Goal: Task Accomplishment & Management: Manage account settings

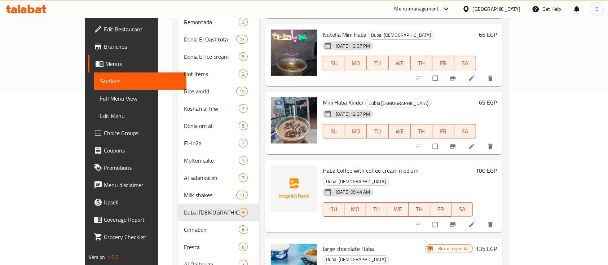
scroll to position [247, 0]
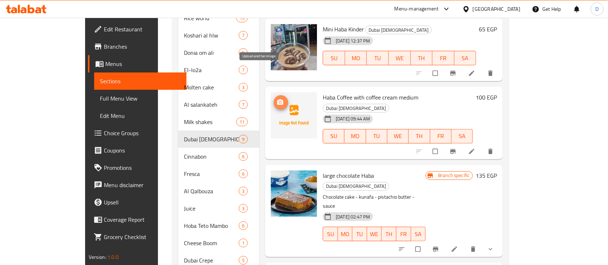
click at [276, 99] on icon "upload picture" at bounding box center [279, 102] width 7 height 7
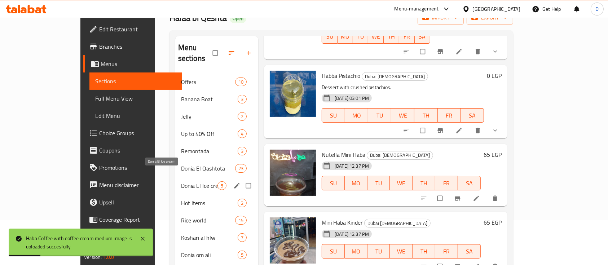
scroll to position [0, 0]
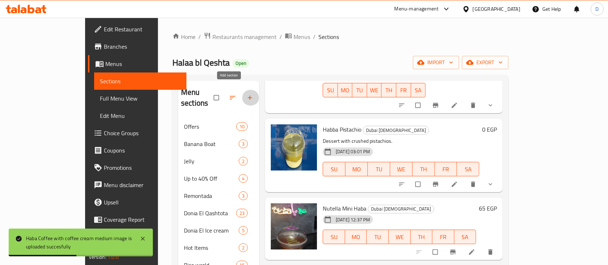
click at [242, 90] on button "button" at bounding box center [250, 98] width 17 height 16
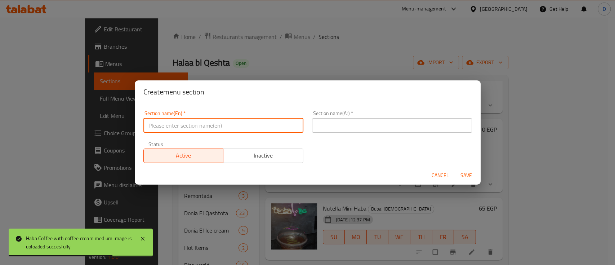
click at [221, 124] on input "text" at bounding box center [223, 125] width 160 height 14
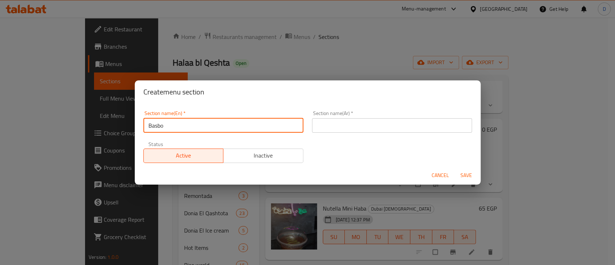
type input "Basbosa"
click at [367, 128] on input "text" at bounding box center [392, 125] width 160 height 14
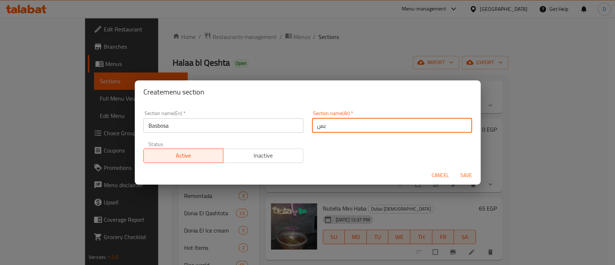
type input "بسبوسه"
click at [455, 169] on button "Save" at bounding box center [466, 175] width 23 height 13
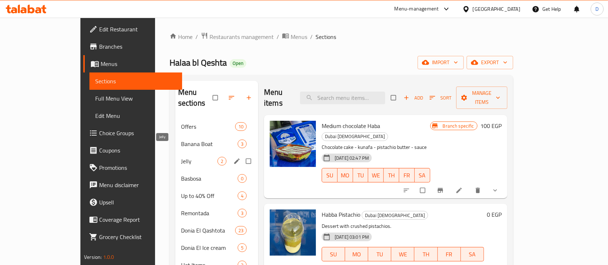
scroll to position [32, 0]
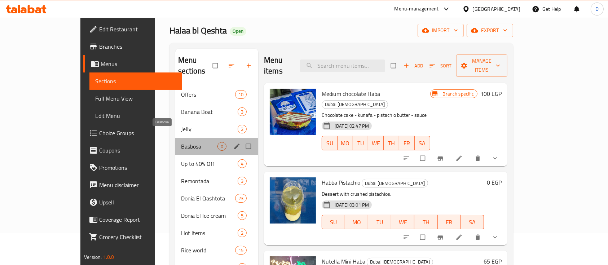
click at [181, 142] on span "Basbosa" at bounding box center [199, 146] width 36 height 9
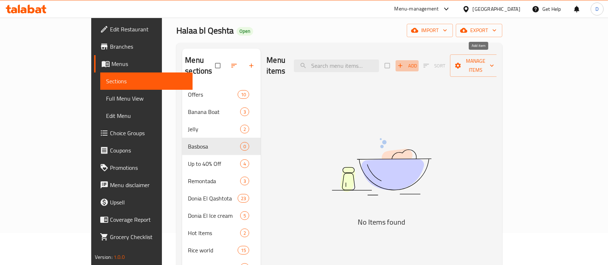
click at [417, 62] on span "Add" at bounding box center [406, 66] width 19 height 8
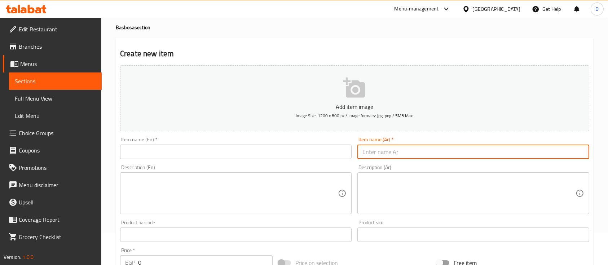
click at [435, 154] on input "text" at bounding box center [472, 152] width 231 height 14
paste input "Haba Coffee with coffee cream medium"
type input "Haba Coffee with coffee cream medium"
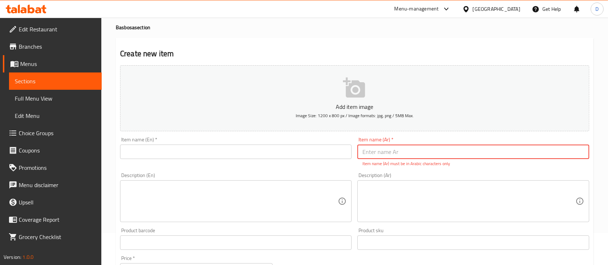
paste input "بسبوسيتا"
type input "بسبوسيتا"
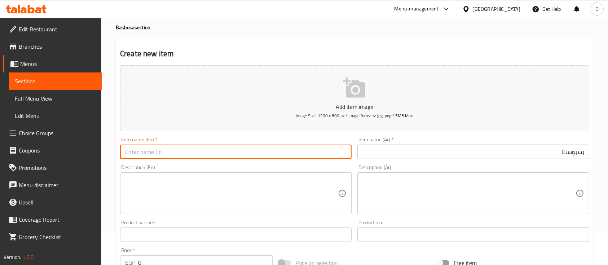
click at [295, 151] on input "text" at bounding box center [235, 152] width 231 height 14
type input "ل"
type input "Basboseta"
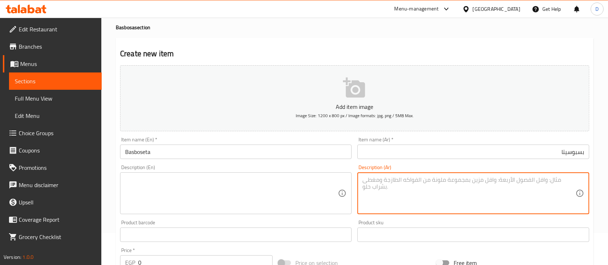
click at [433, 189] on textarea at bounding box center [468, 193] width 213 height 34
paste textarea "بسبوسه كريمه مكسرات"
type textarea "بسبوسه كريمه مكسرات"
click at [219, 203] on textarea at bounding box center [231, 193] width 213 height 34
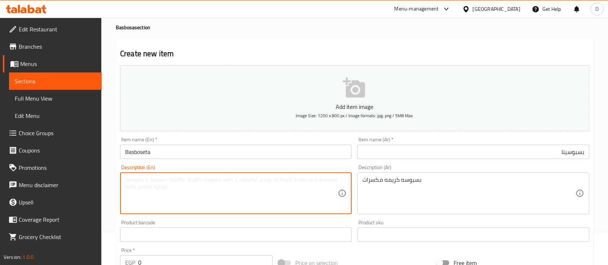
paste textarea "Basbousa with cream and nuts"
type textarea "Basbousa with cream and nuts"
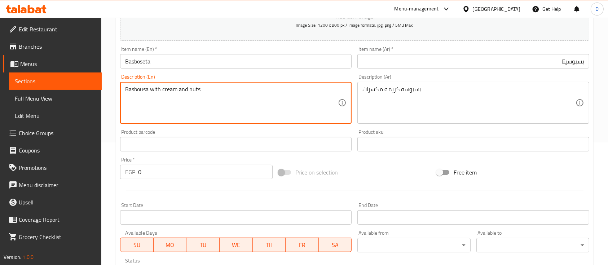
scroll to position [124, 0]
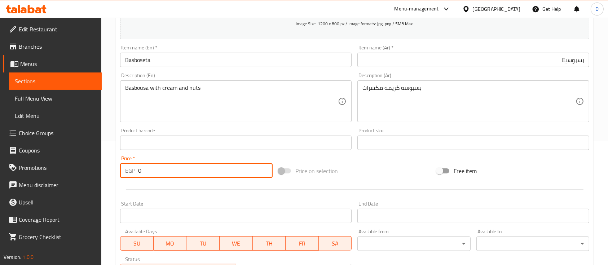
click at [158, 166] on input "0" at bounding box center [205, 170] width 134 height 14
type input "100"
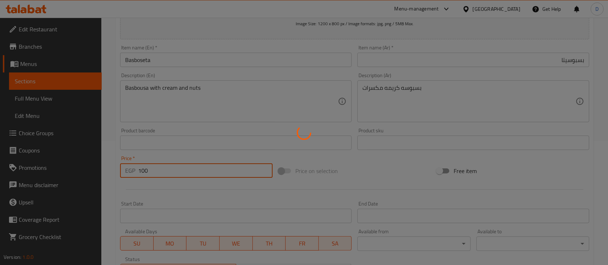
type input "0"
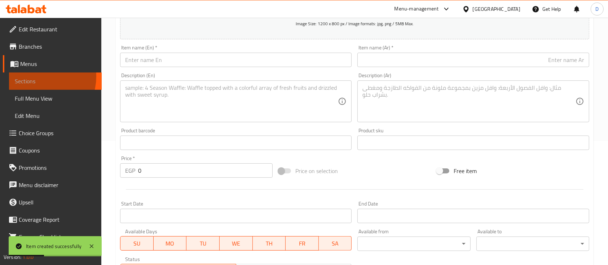
click at [39, 77] on span "Sections" at bounding box center [55, 81] width 81 height 9
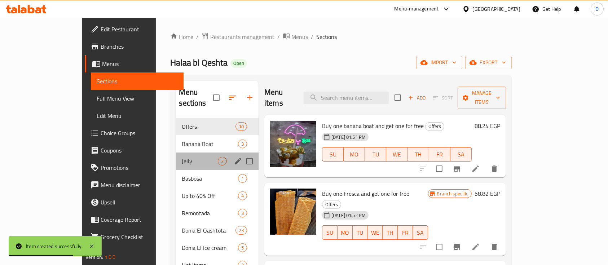
click at [176, 156] on div "Jelly 2" at bounding box center [217, 160] width 83 height 17
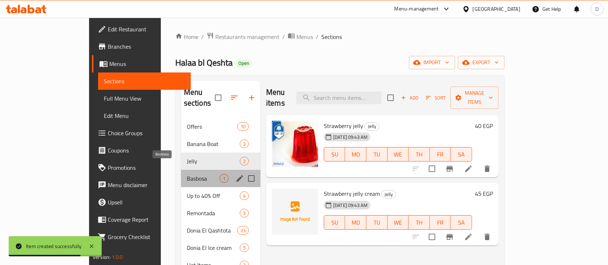
click at [187, 174] on span "Basbosa" at bounding box center [203, 178] width 33 height 9
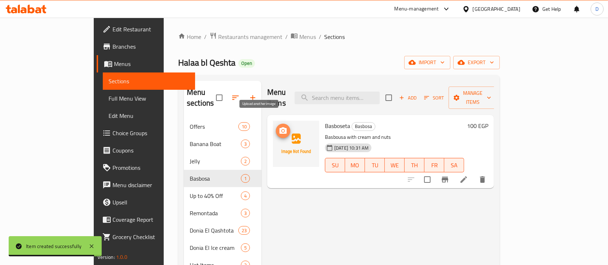
click at [279, 126] on icon "upload picture" at bounding box center [283, 130] width 9 height 9
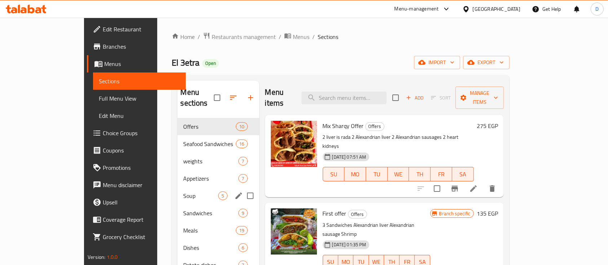
scroll to position [18, 0]
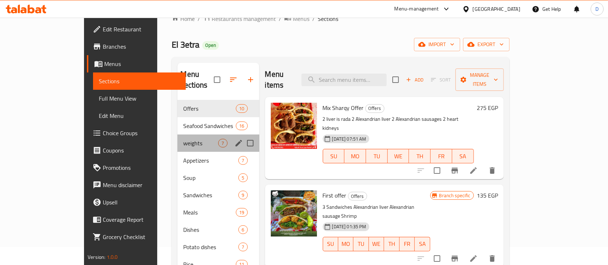
click at [177, 136] on div "weights 7" at bounding box center [217, 142] width 81 height 17
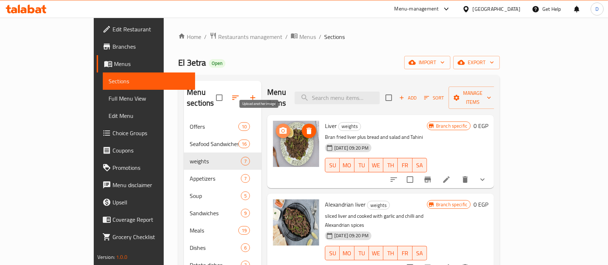
click at [279, 127] on icon "upload picture" at bounding box center [282, 130] width 7 height 6
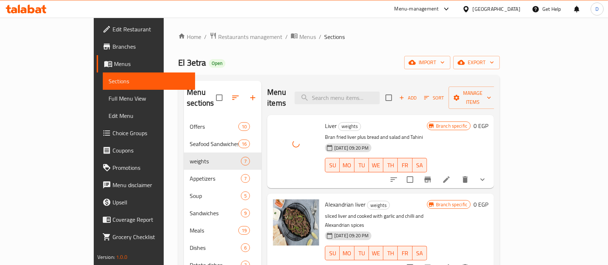
click at [491, 171] on button "show more" at bounding box center [482, 179] width 17 height 17
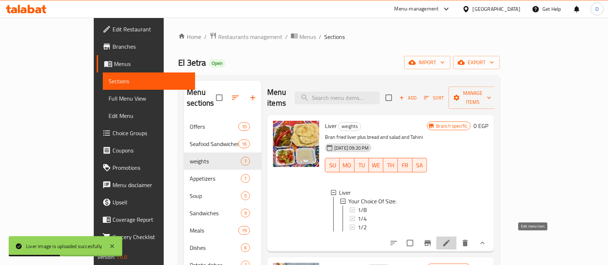
click at [450, 239] on icon at bounding box center [446, 243] width 9 height 9
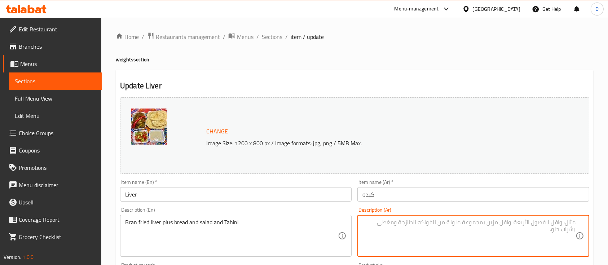
paste textarea "كبده رده معاها عيش وسلطه وطحينه"
click at [545, 222] on textarea "كبده رده معاها عيش وسلطه وطحينه" at bounding box center [468, 236] width 213 height 34
click at [536, 224] on textarea "كبده رده +عيش وسلطه وطحينه" at bounding box center [468, 236] width 213 height 34
click at [514, 223] on textarea "كبده رده +عيش + سلطه وطحينه" at bounding box center [468, 236] width 213 height 34
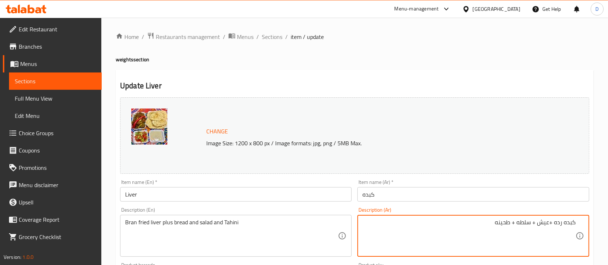
type textarea "كبده رده +عيش + سلطه + طحينه"
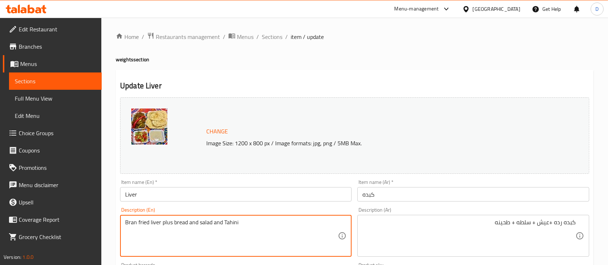
click at [226, 228] on textarea "Bran fried liver plus bread and salad and Tahini" at bounding box center [231, 236] width 213 height 34
paste textarea "Liver + bread + salad + t"
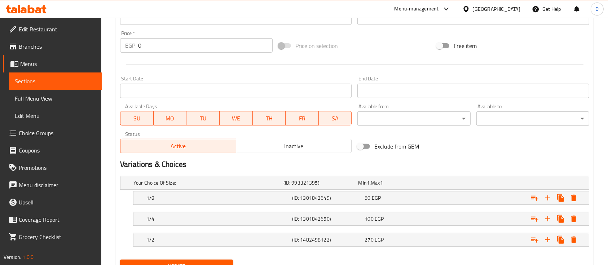
scroll to position [291, 0]
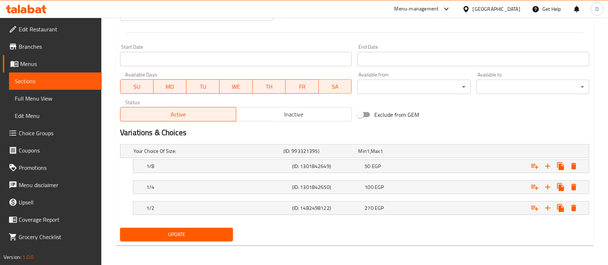
type textarea "Liver + bread + salad + tahini"
click at [206, 230] on span "Update" at bounding box center [176, 234] width 101 height 9
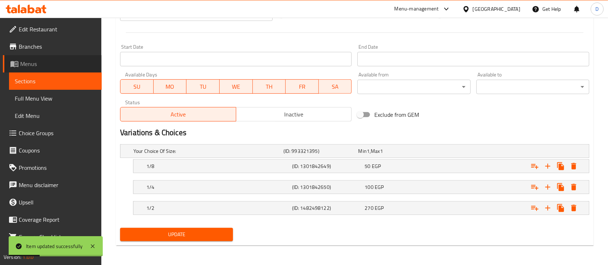
click at [58, 71] on link "Menus" at bounding box center [52, 63] width 99 height 17
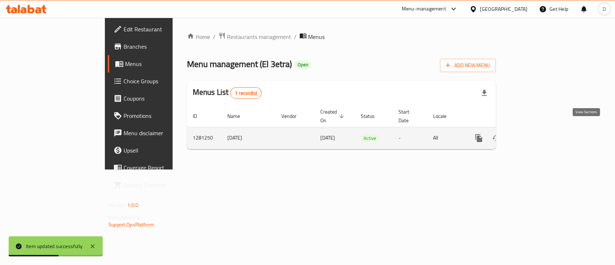
click at [540, 129] on link "enhanced table" at bounding box center [530, 137] width 17 height 17
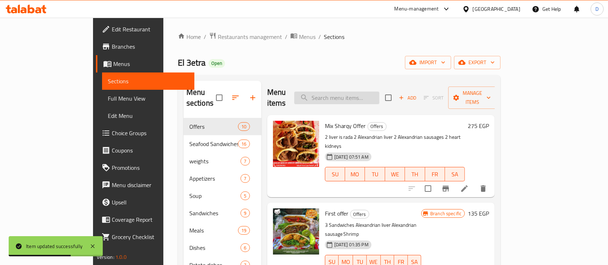
click at [379, 94] on input "search" at bounding box center [336, 98] width 85 height 13
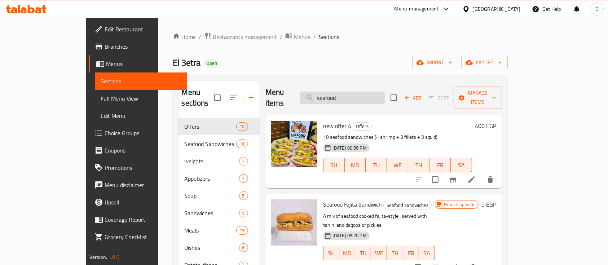
click at [385, 92] on input "seafood" at bounding box center [341, 98] width 85 height 13
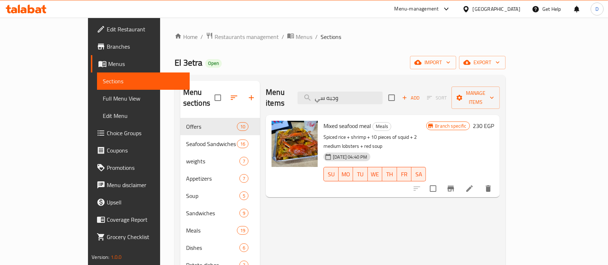
type input "وجبه سي"
click at [474, 184] on icon at bounding box center [469, 188] width 9 height 9
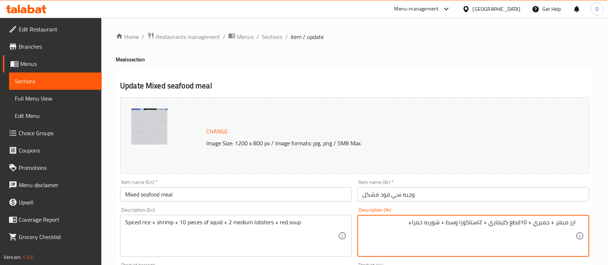
click at [467, 234] on textarea "ارز مبهر + جمبري + 10قطع كليماري + 2استاكوزا وسط + شوربه حمراء" at bounding box center [468, 236] width 213 height 34
click at [461, 235] on textarea "ارز مبهر + جمبري + 10قطع كليماري + 2 كابوريا وسط + شوربه حمراء" at bounding box center [468, 236] width 213 height 34
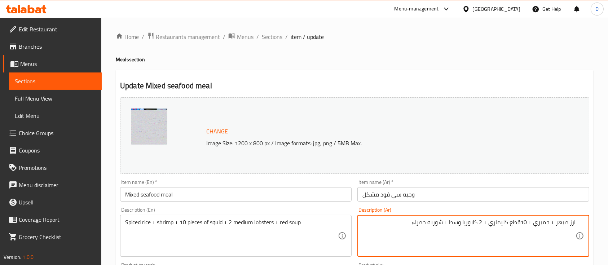
click at [461, 235] on textarea "ارز مبهر + جمبري + 10قطع كليماري + 2 كابوريا وسط + شوربه حمراء" at bounding box center [468, 236] width 213 height 34
click at [453, 230] on textarea "ارز مبهر + جمبري + 10قطع كليماري + 2 كابوريا وسط + شوربه حمراء" at bounding box center [468, 236] width 213 height 34
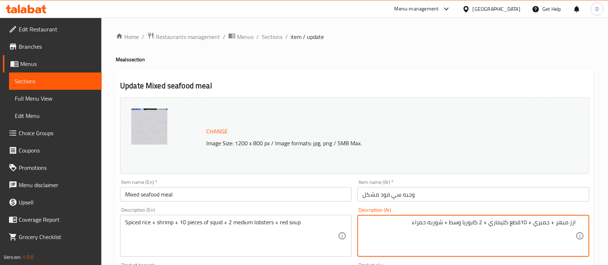
type textarea "ارز مبهر + جمبري + 10قطع كليماري + 2 كابوريا وسط + شوربه حمراء"
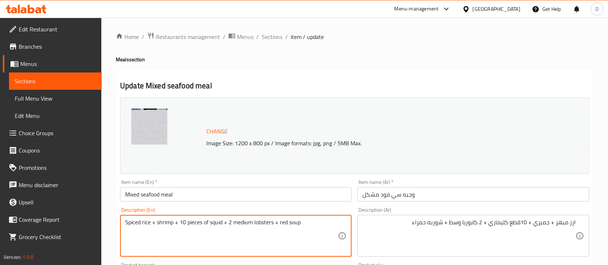
click at [248, 238] on textarea "Spiced rice + shrimp + 10 pieces of squid + 2 medium lobsters + red soup" at bounding box center [231, 236] width 213 height 34
paste textarea "easoned rice + shrimp + 10 pieces of squid + 2 medium crab"
type textarea "Seasoned rice + shrimp + 10 pieces of squid + 2 medium crabs + red soup"
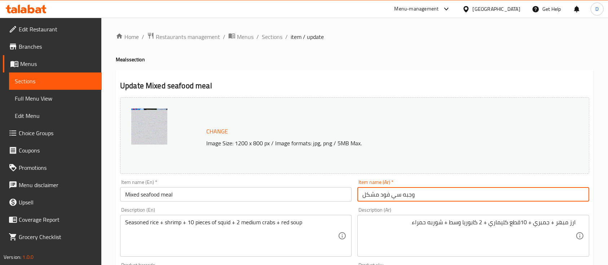
click at [370, 195] on input "وجبه سي فود مشكل" at bounding box center [472, 194] width 231 height 14
type input "الشخلوبه"
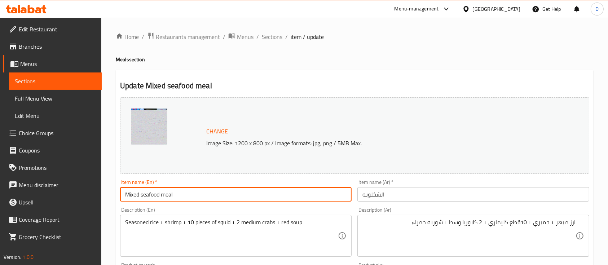
click at [248, 194] on input "Mixed seafood meal" at bounding box center [235, 194] width 231 height 14
type input "El-Shakhloba"
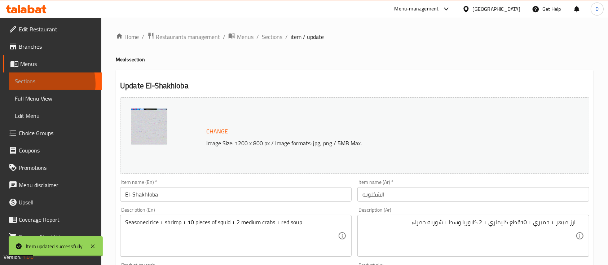
click at [41, 84] on span "Sections" at bounding box center [55, 81] width 81 height 9
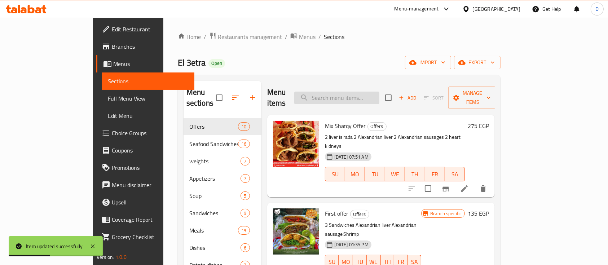
click at [371, 92] on input "search" at bounding box center [336, 98] width 85 height 13
type input "h"
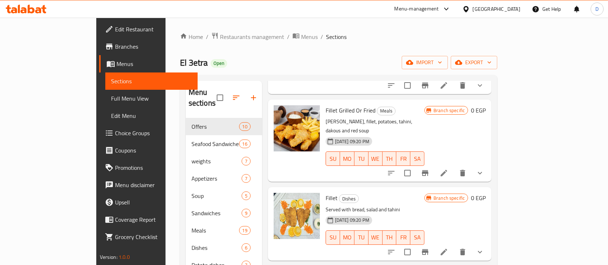
scroll to position [183, 0]
type input "فيل"
click at [280, 199] on icon "upload picture" at bounding box center [283, 202] width 7 height 6
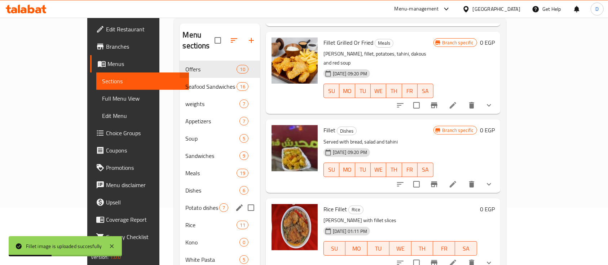
scroll to position [58, 0]
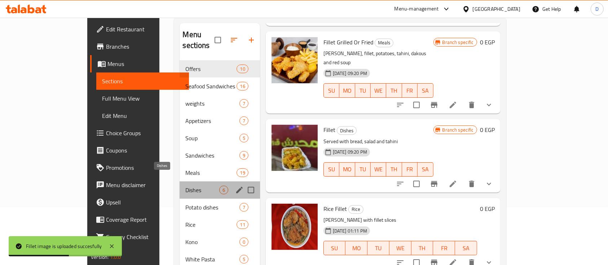
click at [185, 186] on span "Dishes" at bounding box center [202, 190] width 34 height 9
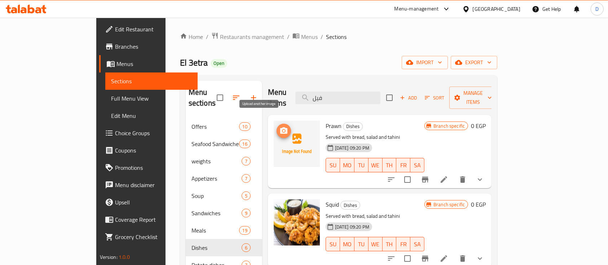
click at [280, 127] on icon "upload picture" at bounding box center [283, 130] width 7 height 6
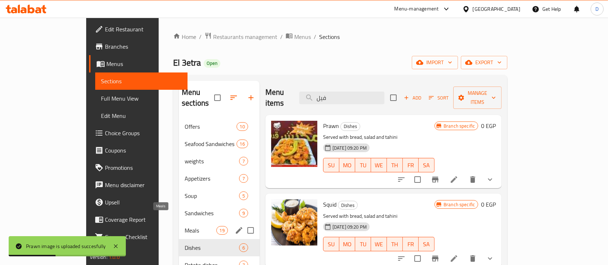
scroll to position [23, 0]
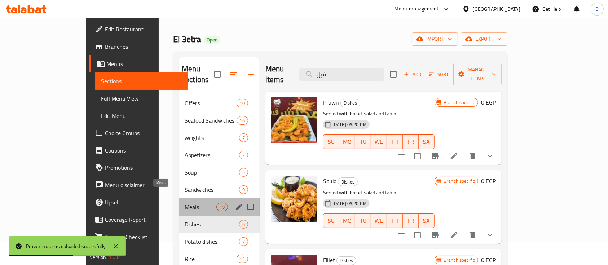
click at [185, 203] on span "Meals" at bounding box center [201, 207] width 32 height 9
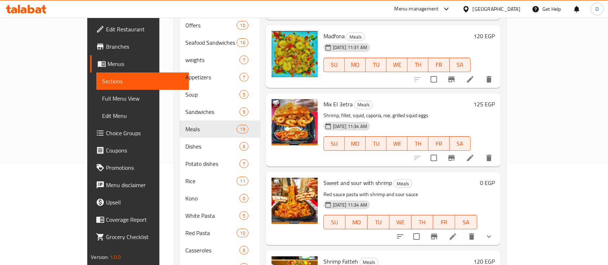
scroll to position [124, 0]
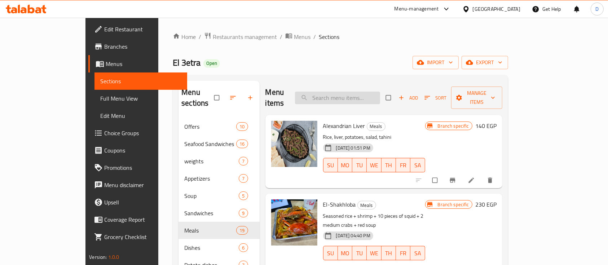
click at [375, 92] on input "search" at bounding box center [337, 98] width 85 height 13
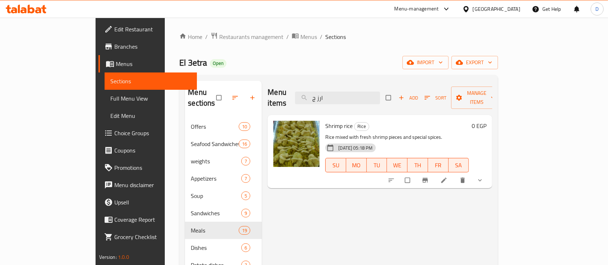
type input "ارز ج"
click at [276, 127] on span "upload picture" at bounding box center [283, 130] width 14 height 7
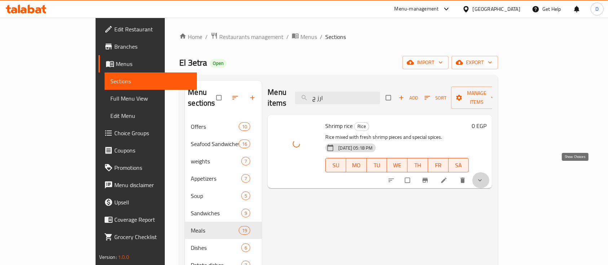
click at [483, 177] on icon "show more" at bounding box center [479, 180] width 7 height 7
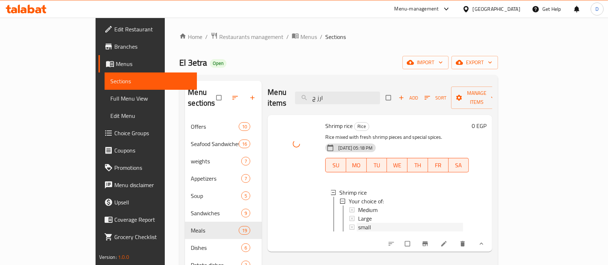
click at [400, 223] on div "small" at bounding box center [410, 227] width 105 height 9
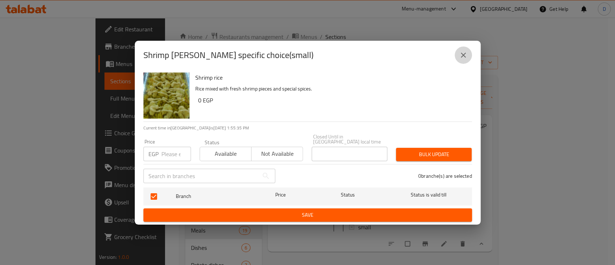
click at [463, 59] on icon "close" at bounding box center [463, 55] width 9 height 9
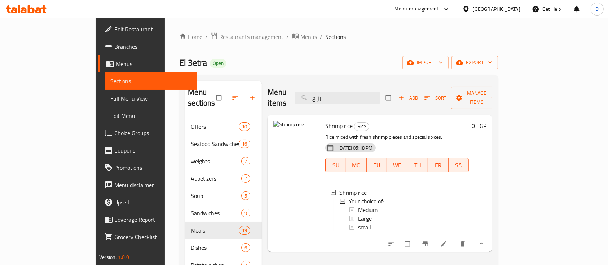
click at [383, 223] on div "small" at bounding box center [410, 227] width 105 height 9
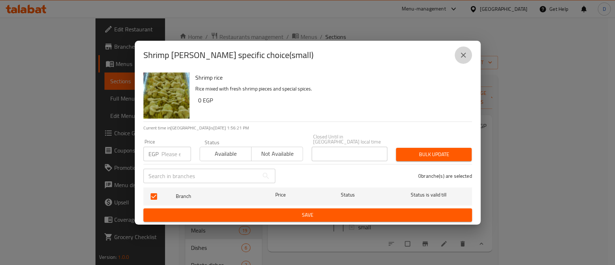
click at [460, 59] on icon "close" at bounding box center [463, 55] width 9 height 9
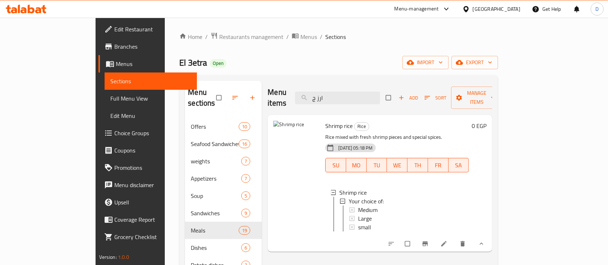
click at [372, 223] on div "small" at bounding box center [410, 227] width 105 height 9
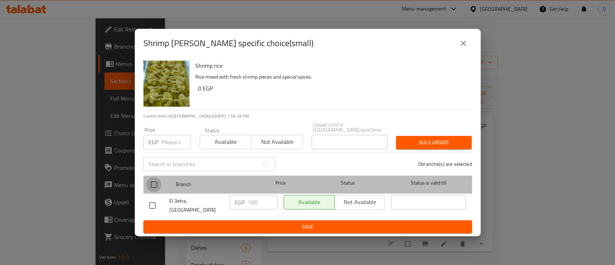
click at [156, 180] on input "checkbox" at bounding box center [153, 184] width 15 height 15
checkbox input "true"
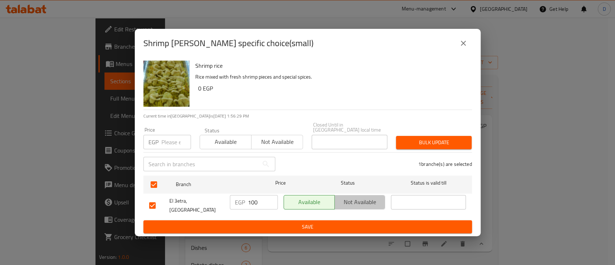
click at [359, 200] on span "Not available" at bounding box center [360, 202] width 45 height 10
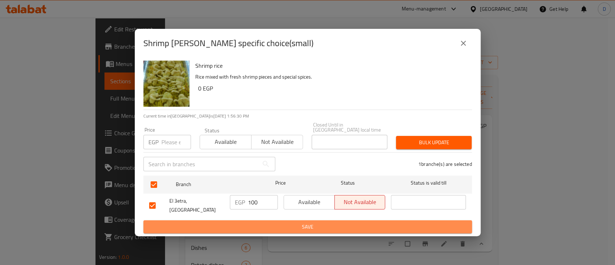
click at [370, 230] on button "Save" at bounding box center [307, 226] width 329 height 13
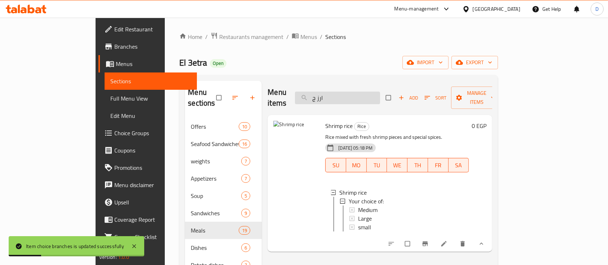
click at [380, 94] on input "ارز ج" at bounding box center [337, 98] width 85 height 13
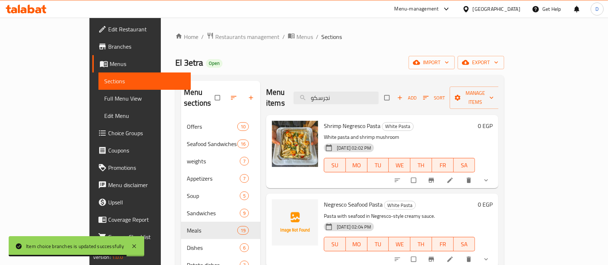
type input "نجرسكو"
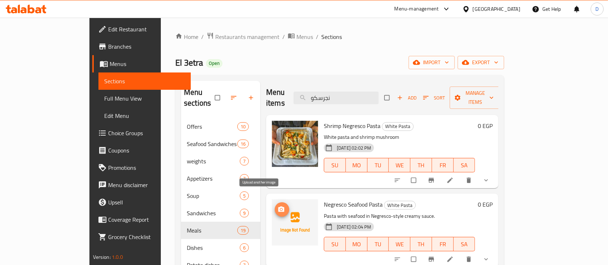
click at [277, 206] on icon "upload picture" at bounding box center [280, 209] width 7 height 7
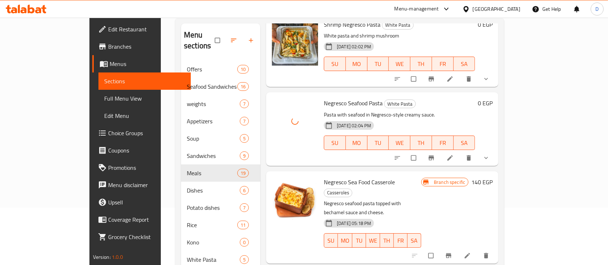
scroll to position [58, 0]
click at [278, 183] on icon "upload picture" at bounding box center [281, 185] width 6 height 5
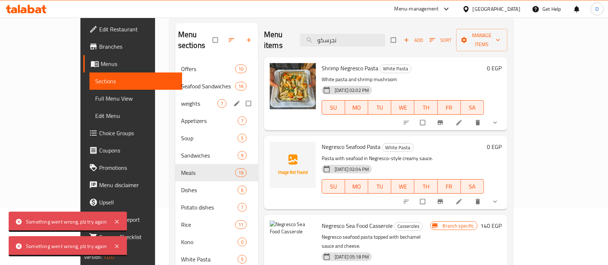
scroll to position [0, 0]
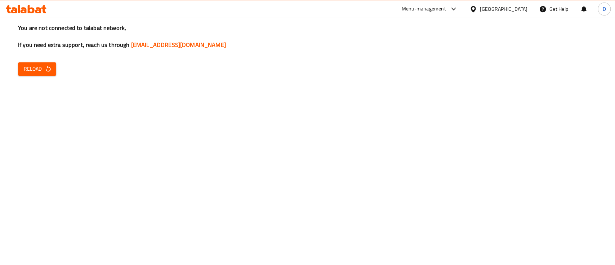
click at [41, 76] on div "You are not connected to talabat network, If you need extra support, reach us t…" at bounding box center [307, 132] width 615 height 265
click at [38, 71] on span "Reload" at bounding box center [37, 69] width 27 height 9
